Goal: Check status

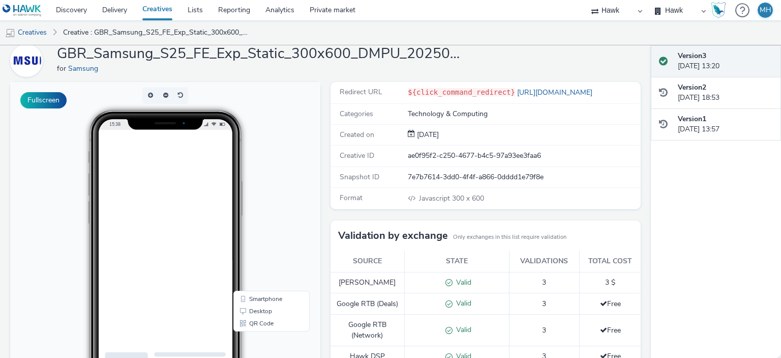
scroll to position [90, 0]
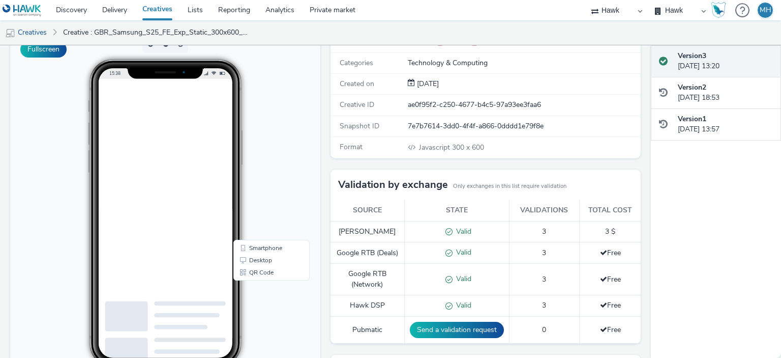
click at [453, 310] on span "Valid" at bounding box center [462, 305] width 19 height 10
click at [432, 293] on td "Valid" at bounding box center [456, 279] width 105 height 32
click at [426, 258] on div "Valid" at bounding box center [457, 252] width 94 height 11
click at [442, 230] on span at bounding box center [447, 231] width 11 height 10
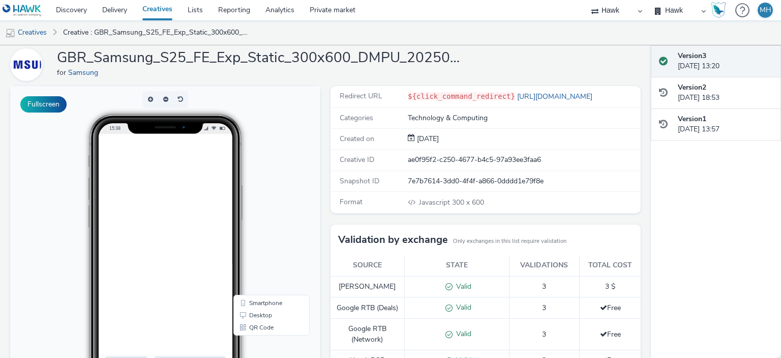
scroll to position [0, 0]
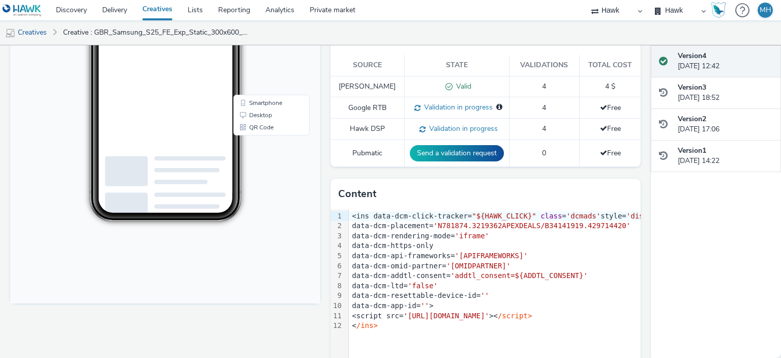
scroll to position [248, 0]
